Goal: Find contact information: Find contact information

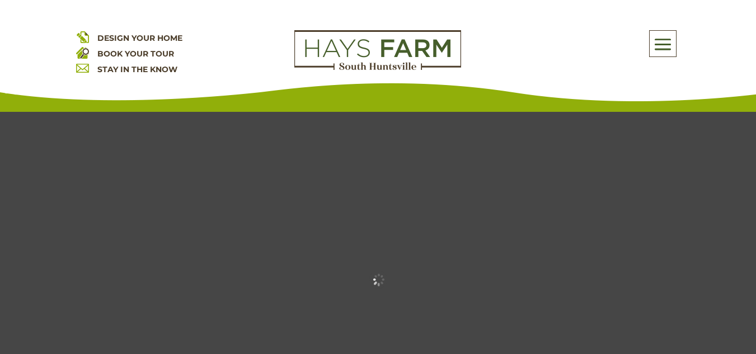
click at [658, 51] on span at bounding box center [662, 44] width 26 height 26
click at [664, 42] on span at bounding box center [662, 44] width 26 height 26
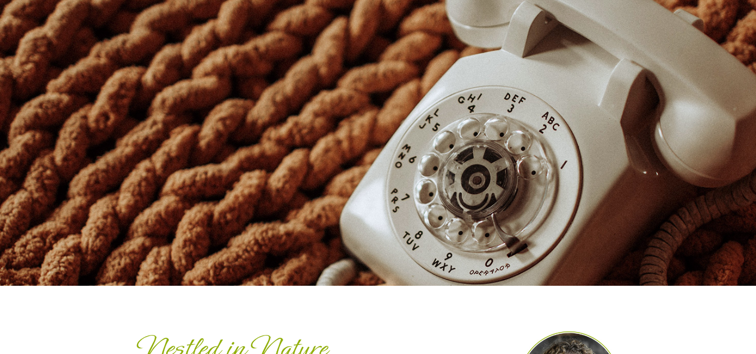
scroll to position [40, 0]
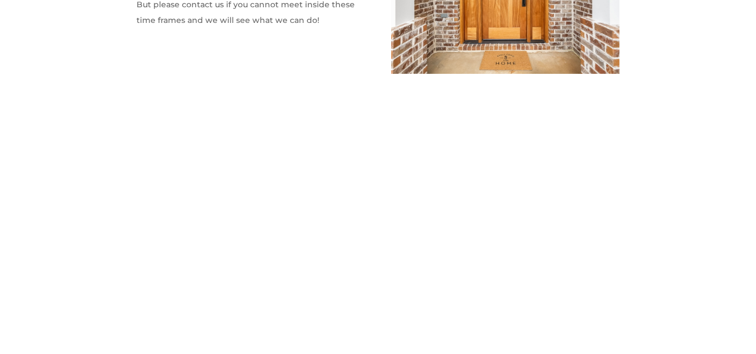
scroll to position [853, 0]
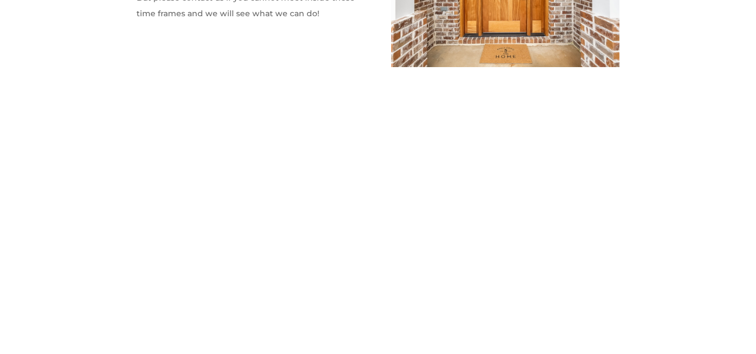
click at [428, 278] on div "Model Home Hours: Monday-Friday 10-5 Saturday 10-5 Sunday 1-5 But please contac…" at bounding box center [377, 146] width 483 height 500
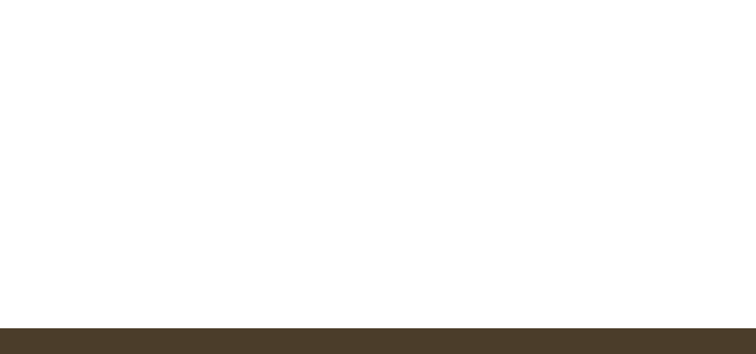
scroll to position [1000, 0]
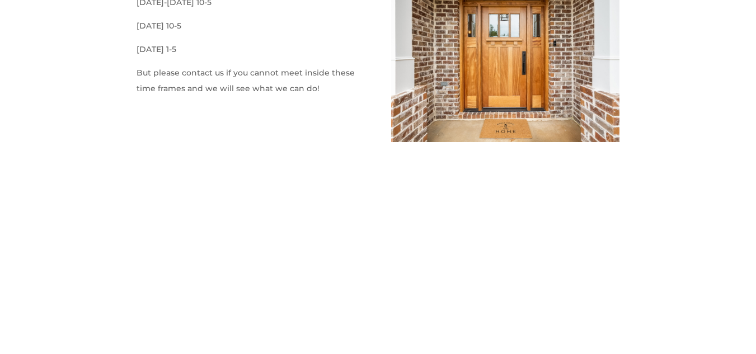
scroll to position [782, 0]
